Goal: Information Seeking & Learning: Learn about a topic

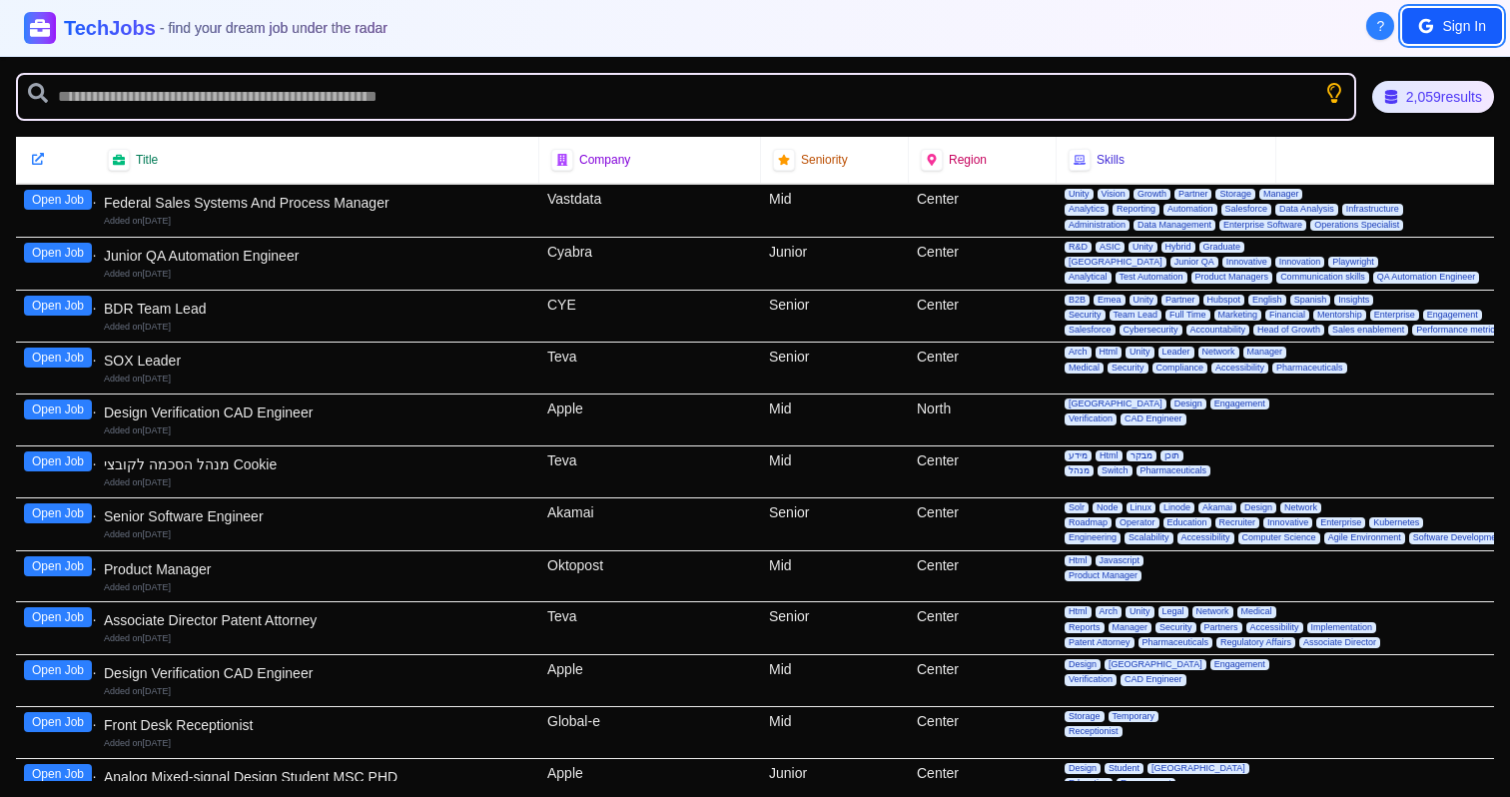
click at [1450, 20] on button "Sign In" at bounding box center [1452, 26] width 100 height 36
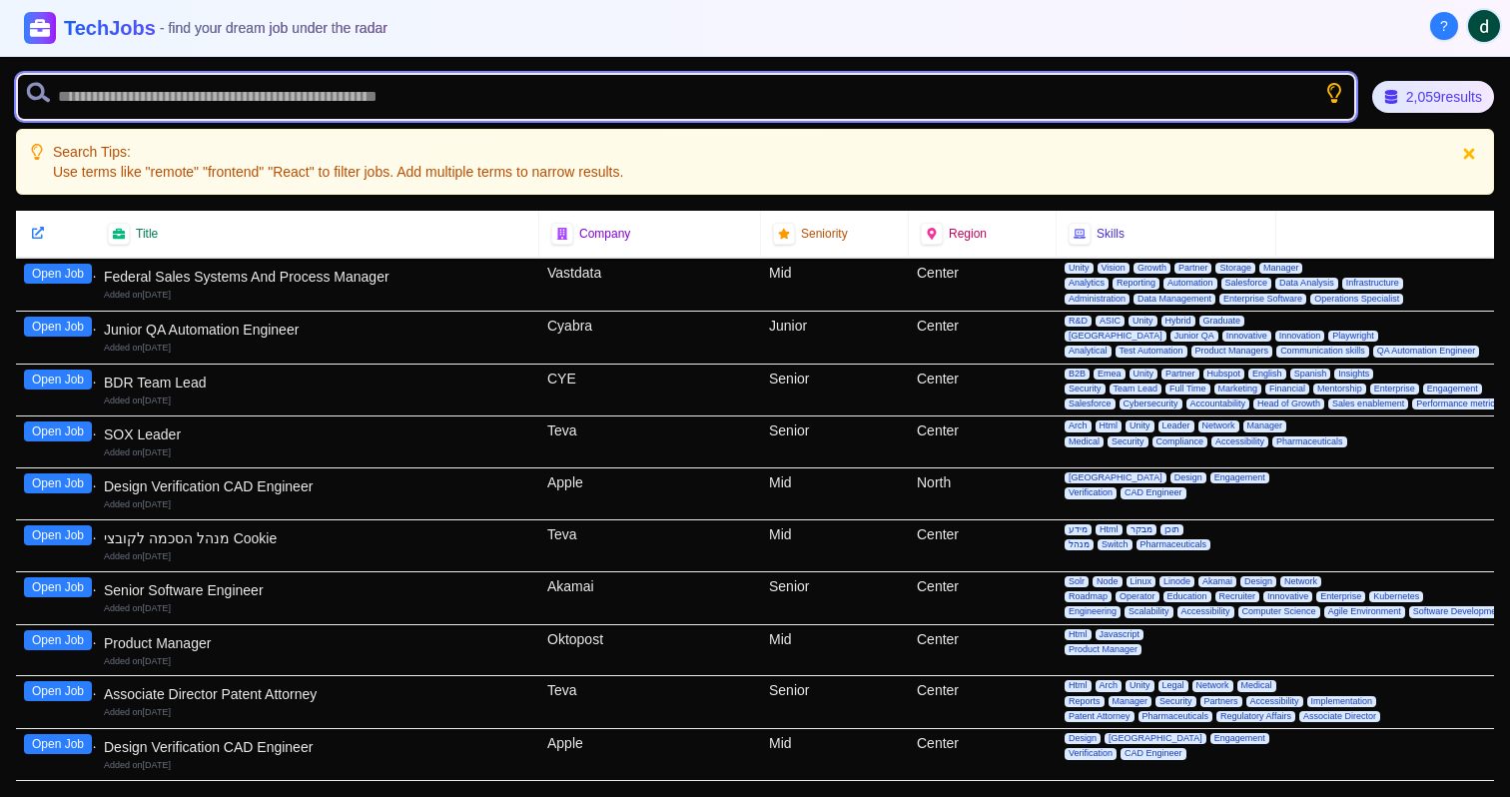
click at [313, 96] on input "text" at bounding box center [686, 97] width 1340 height 48
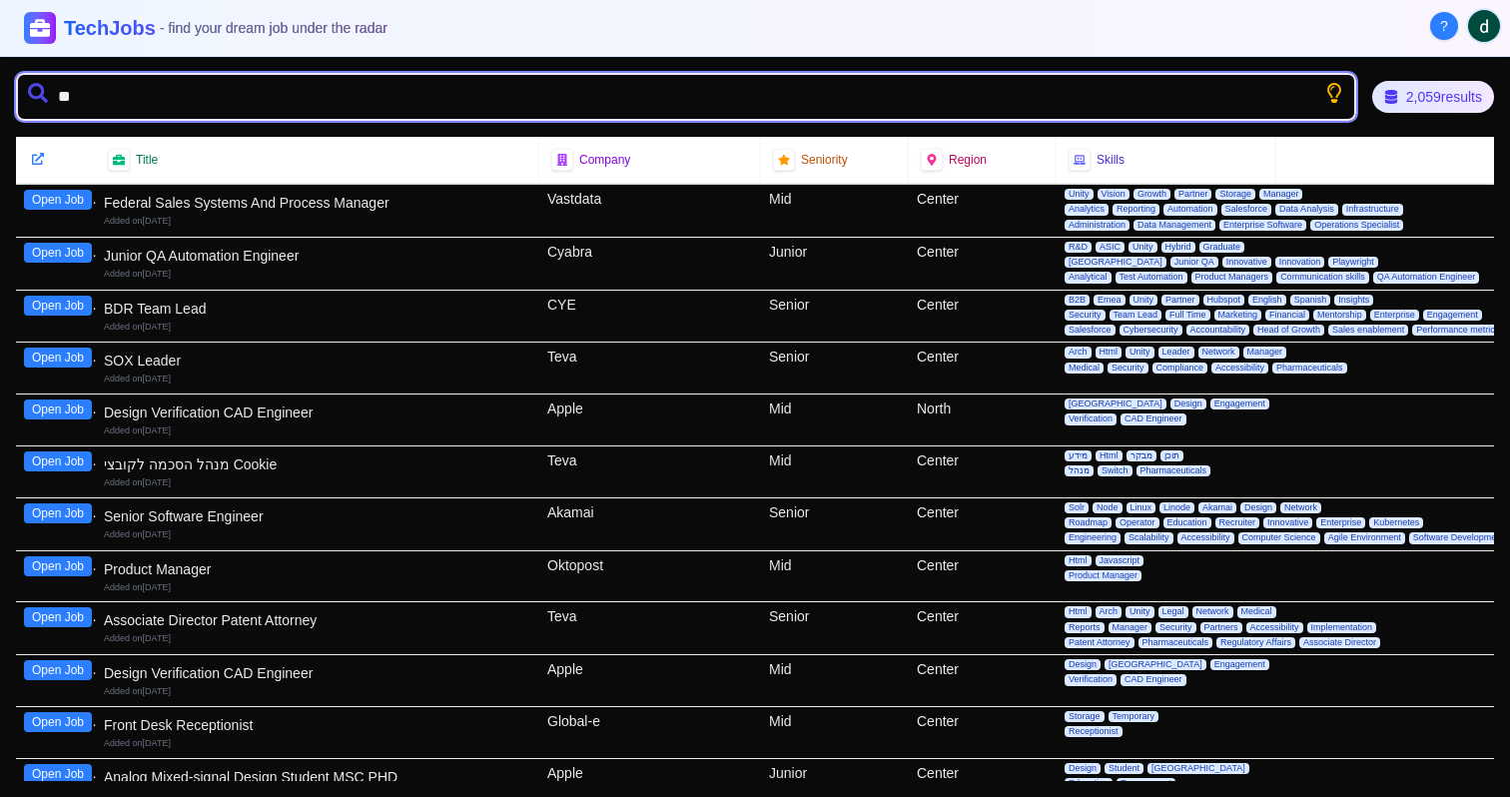
type input "*"
type input "*******"
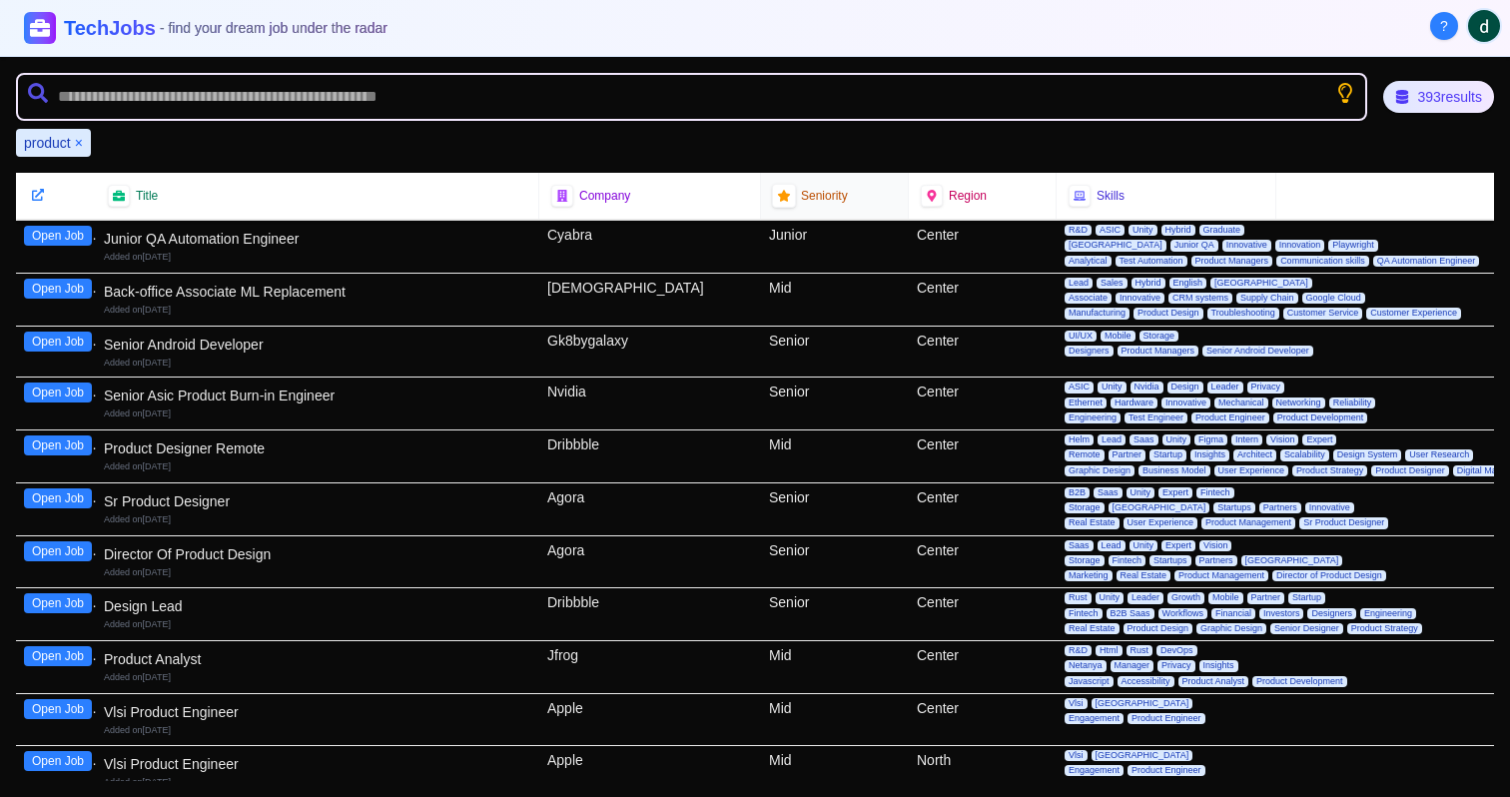
click at [782, 195] on icon at bounding box center [784, 196] width 12 height 12
click at [836, 199] on span "Seniority" at bounding box center [824, 196] width 47 height 16
click at [1406, 107] on div "393 results" at bounding box center [1439, 97] width 116 height 34
click at [993, 189] on div "Region" at bounding box center [982, 196] width 123 height 22
click at [32, 190] on icon at bounding box center [38, 195] width 15 height 15
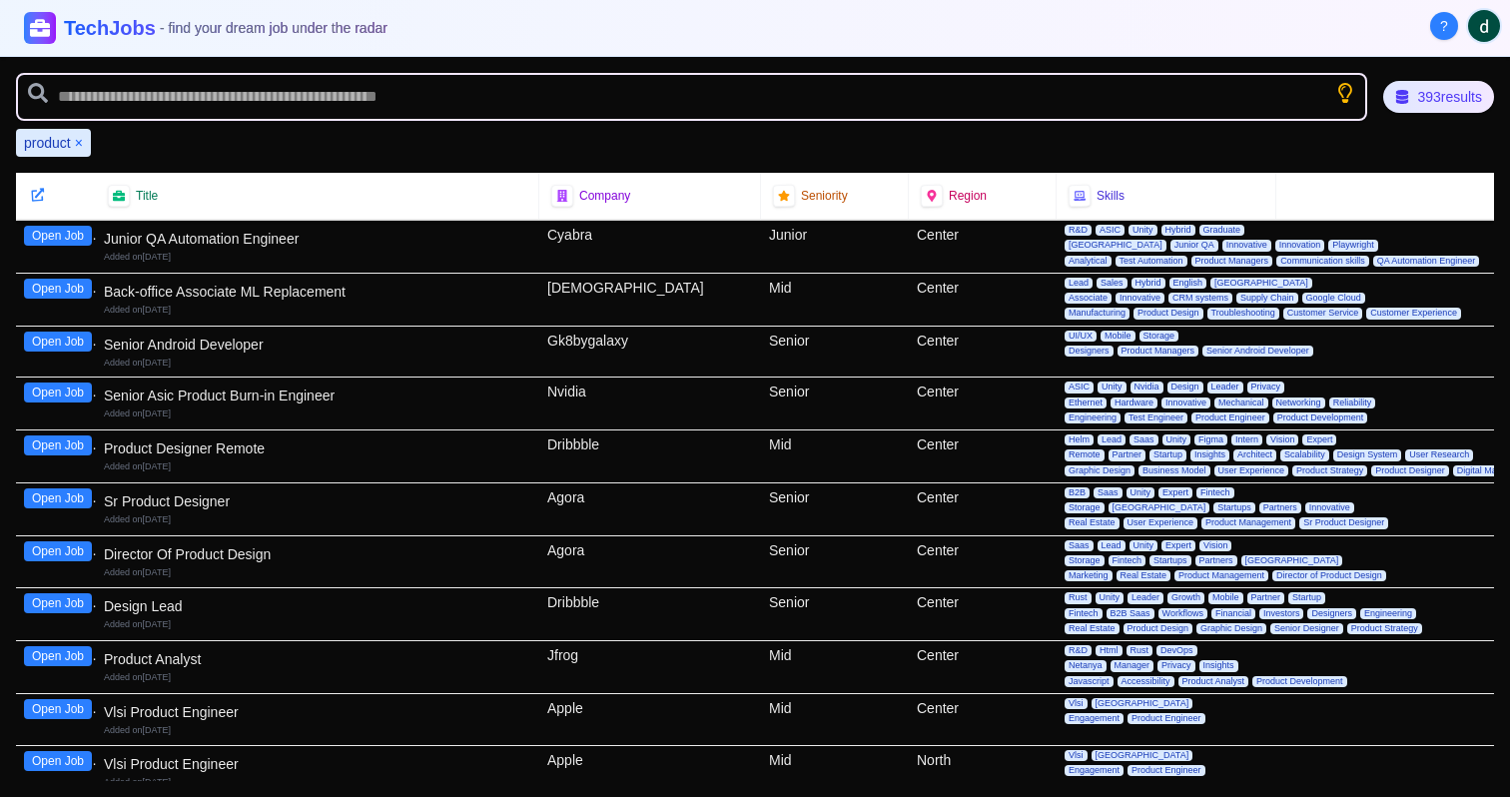
click at [37, 197] on icon at bounding box center [38, 195] width 14 height 14
click at [77, 146] on button "×" at bounding box center [79, 143] width 8 height 20
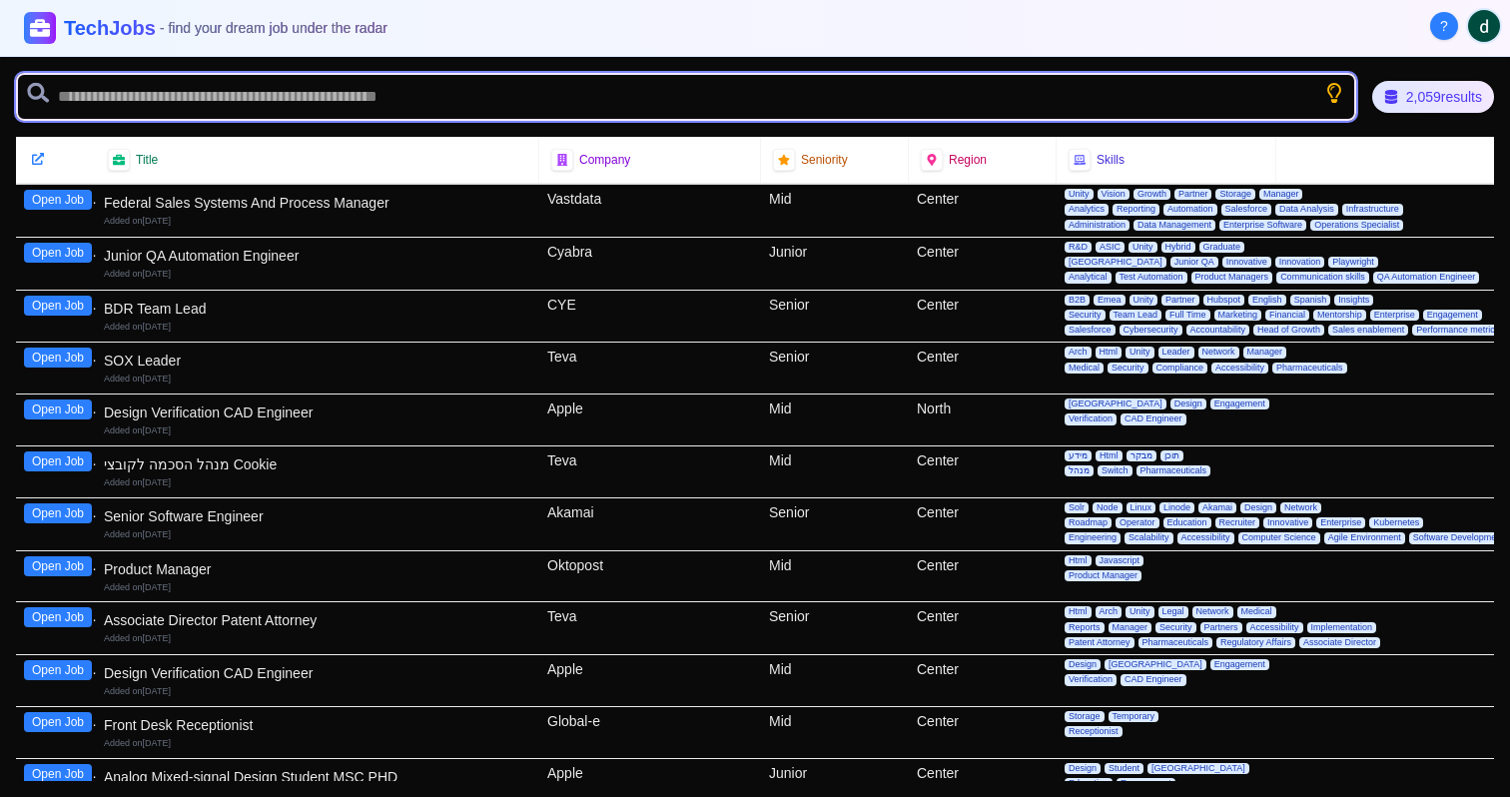
click at [107, 105] on input "text" at bounding box center [686, 97] width 1340 height 48
type input "*******"
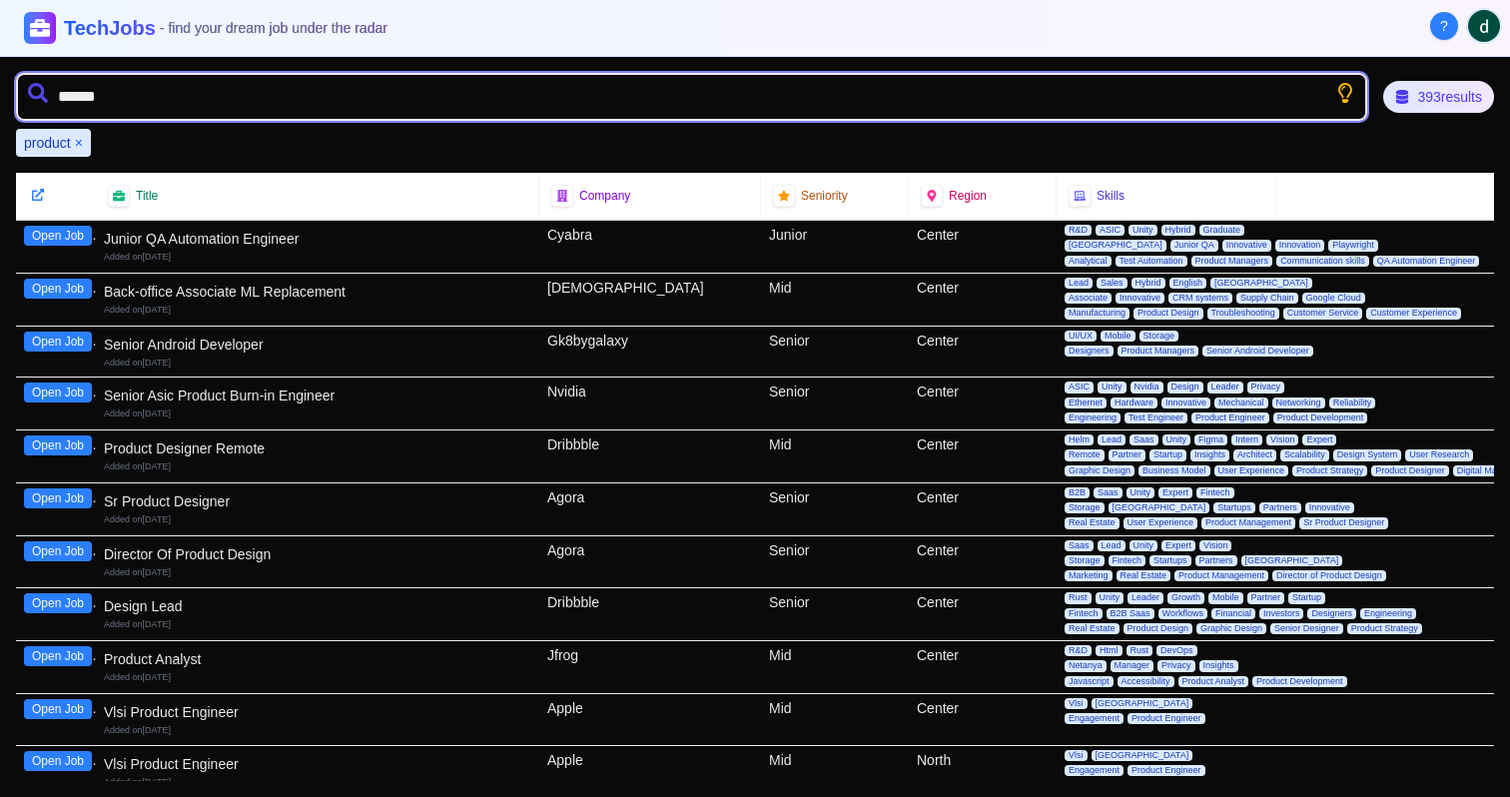
type input "*******"
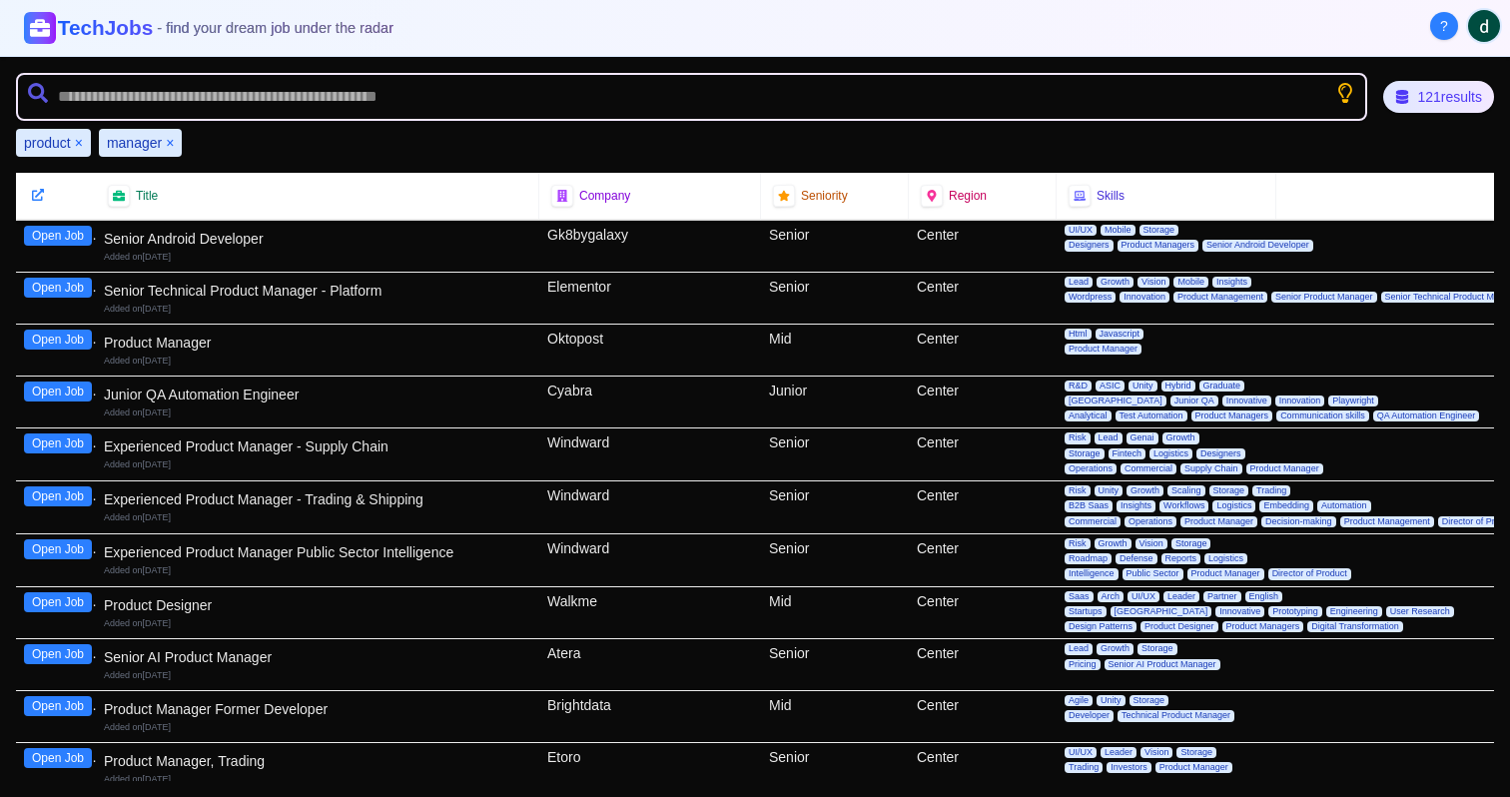
click at [126, 40] on h1 "TechJobs - find your dream job under the radar" at bounding box center [225, 27] width 335 height 29
drag, startPoint x: 70, startPoint y: 26, endPoint x: 149, endPoint y: 27, distance: 78.9
click at [149, 27] on h1 "TechJobs - find your dream job under the radar" at bounding box center [225, 28] width 333 height 29
copy h1 "echJobs"
click at [42, 39] on div at bounding box center [40, 28] width 44 height 44
